Goal: Information Seeking & Learning: Check status

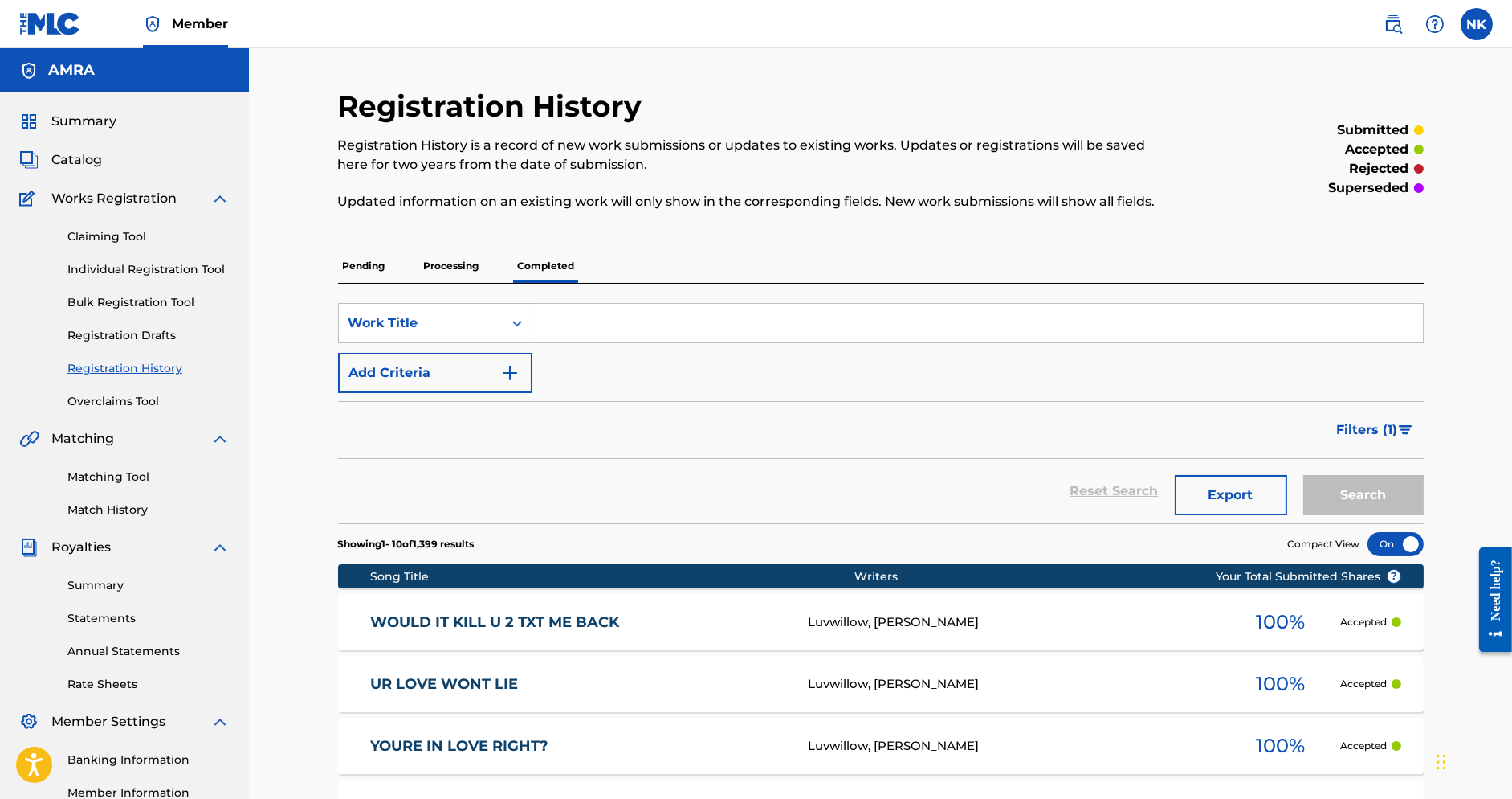
click at [126, 365] on link "Registration History" at bounding box center [149, 368] width 163 height 17
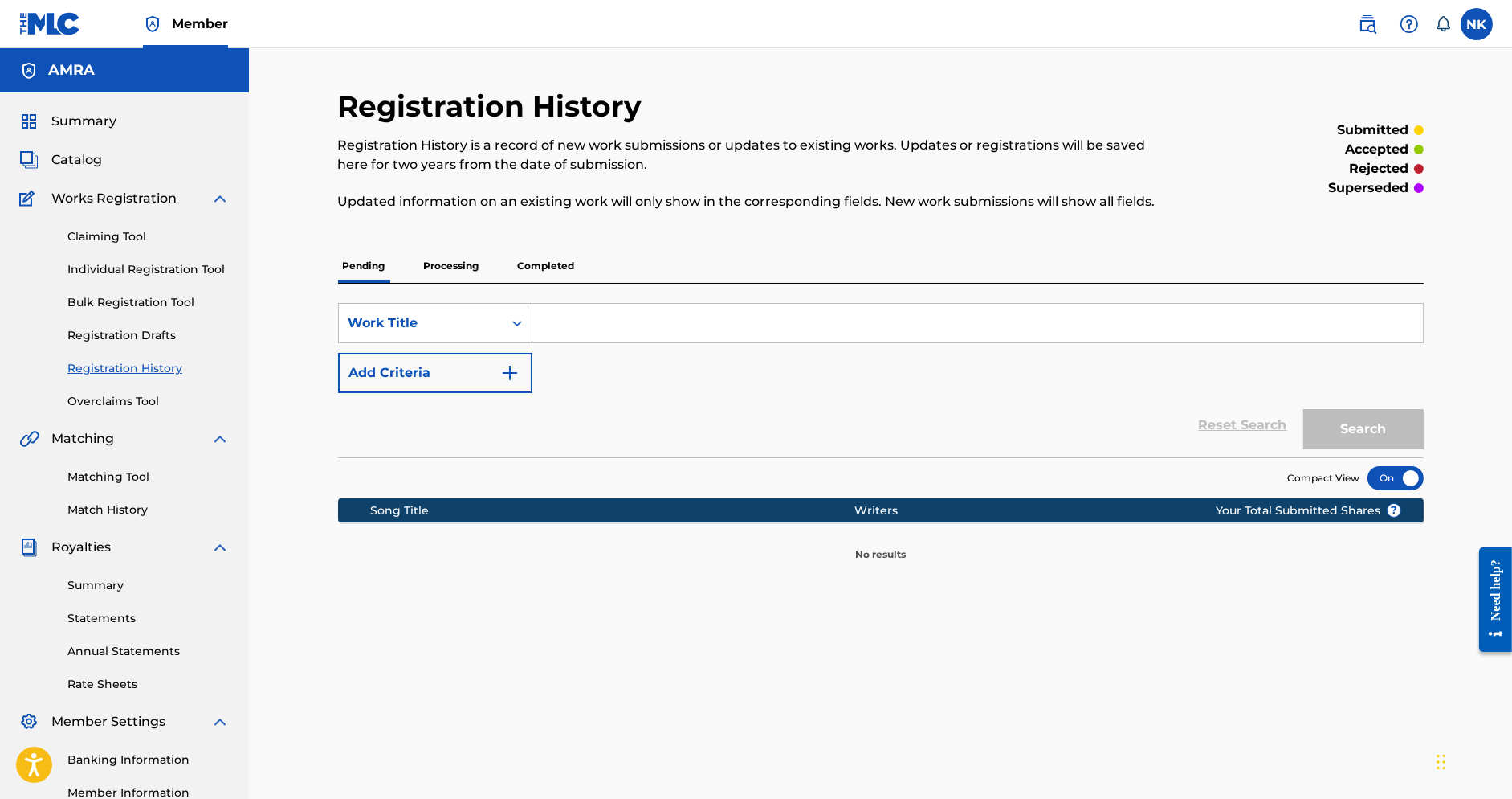
click at [457, 272] on p "Processing" at bounding box center [452, 265] width 65 height 33
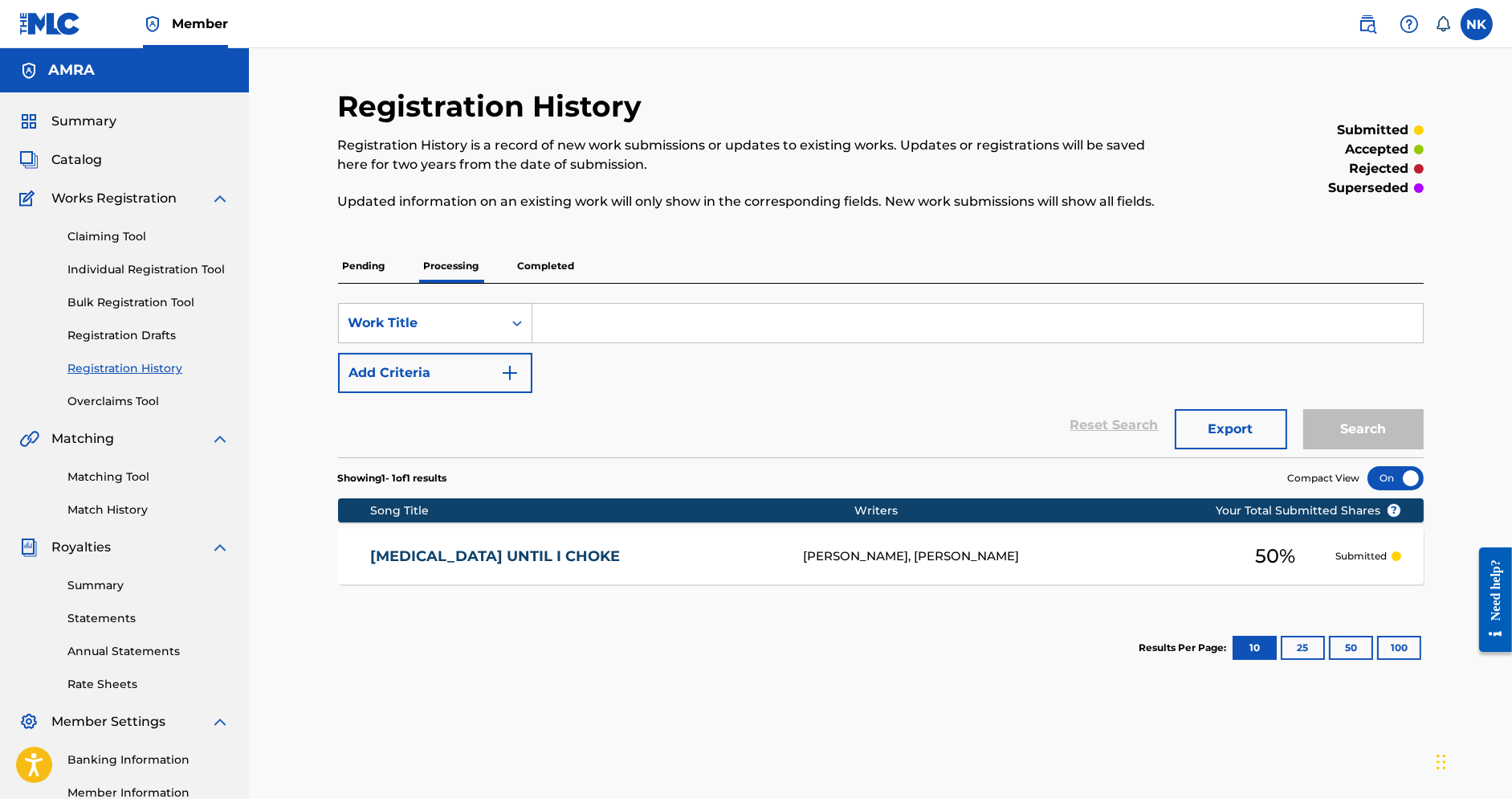
click at [533, 277] on p "Completed" at bounding box center [546, 265] width 67 height 33
